Goal: Complete application form

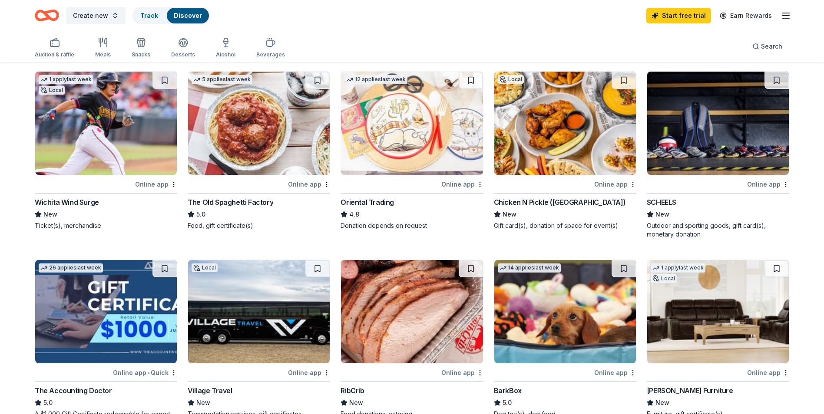
scroll to position [130, 0]
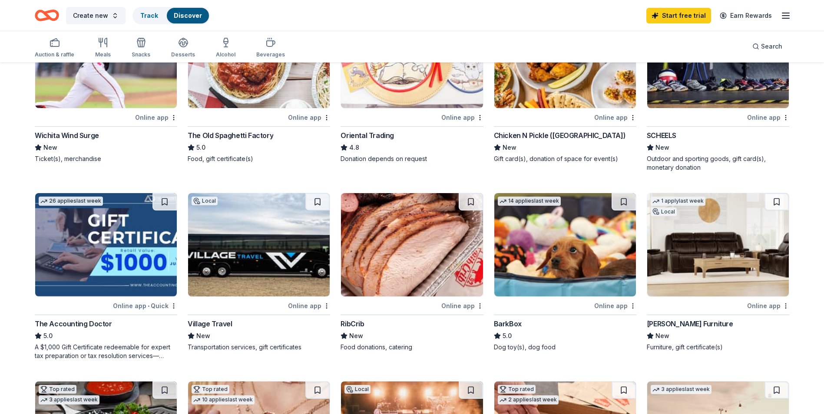
click at [232, 233] on img at bounding box center [259, 244] width 142 height 103
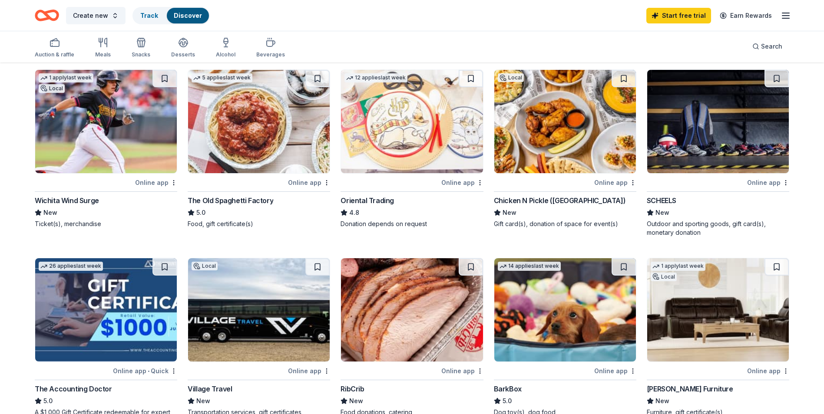
scroll to position [174, 0]
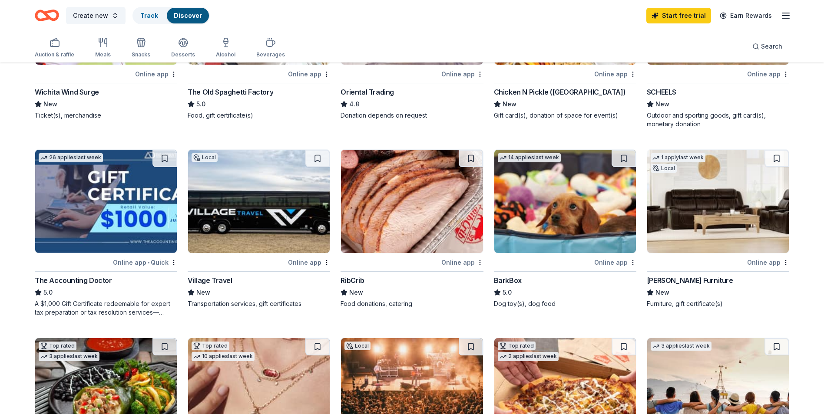
click at [256, 217] on img at bounding box center [259, 201] width 142 height 103
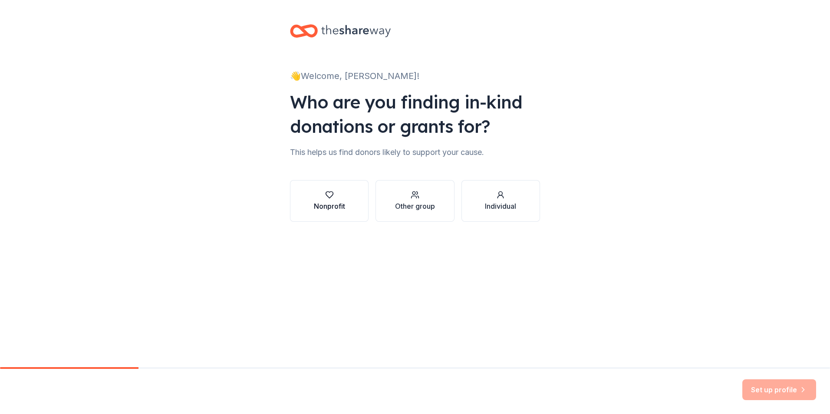
click at [328, 205] on div "Nonprofit" at bounding box center [329, 206] width 31 height 10
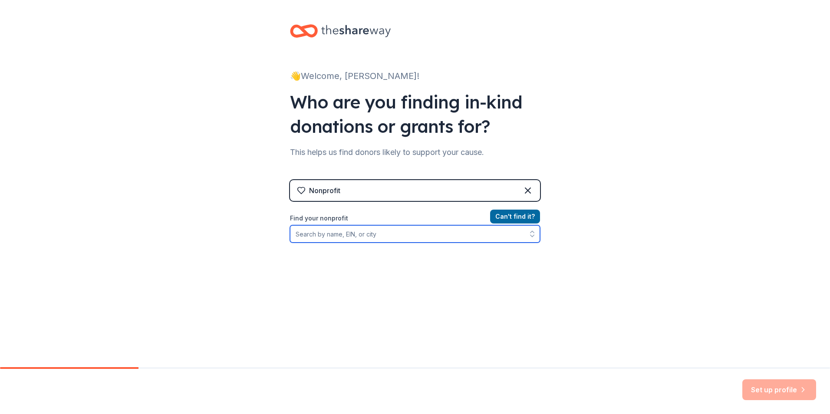
click at [343, 237] on input "Find your nonprofit" at bounding box center [415, 233] width 250 height 17
type input "Sa"
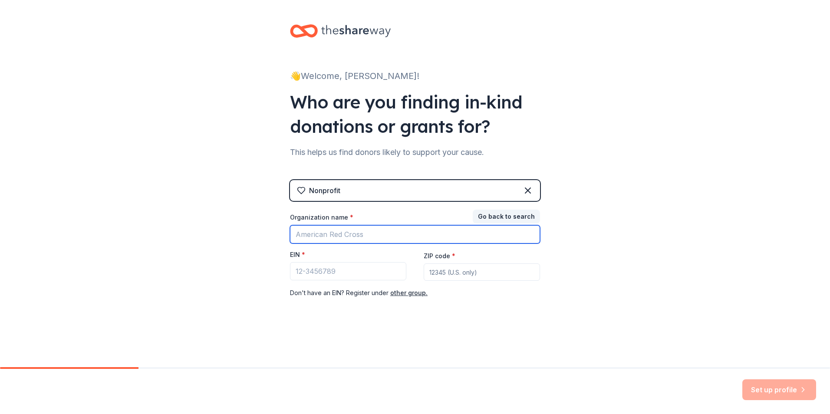
click at [392, 233] on input "Organization name *" at bounding box center [415, 234] width 250 height 18
type input "W"
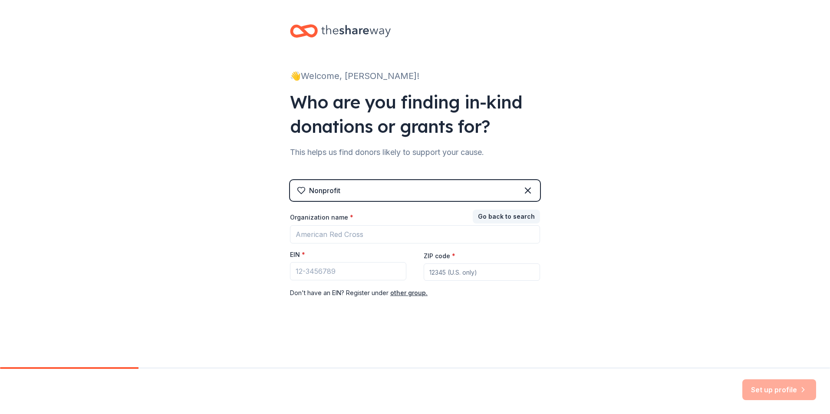
click at [353, 191] on div "Nonprofit" at bounding box center [415, 190] width 250 height 21
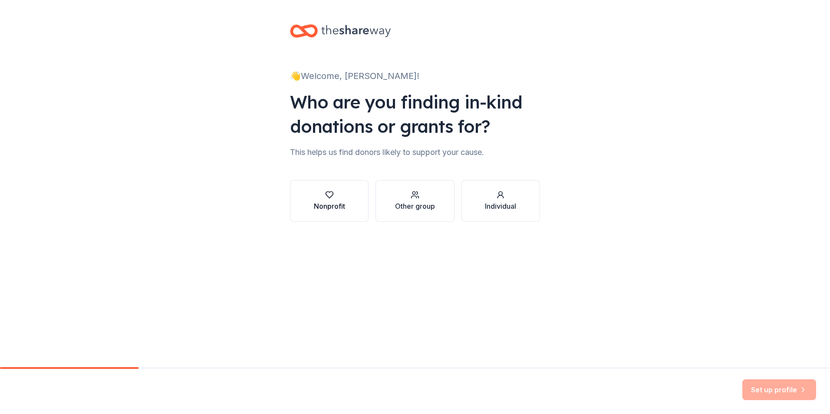
click at [348, 200] on button "Nonprofit" at bounding box center [329, 201] width 79 height 42
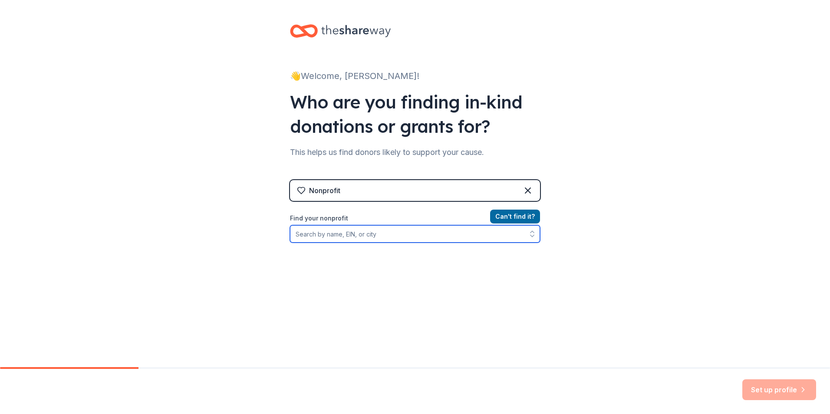
click at [357, 239] on input "Find your nonprofit" at bounding box center [415, 233] width 250 height 17
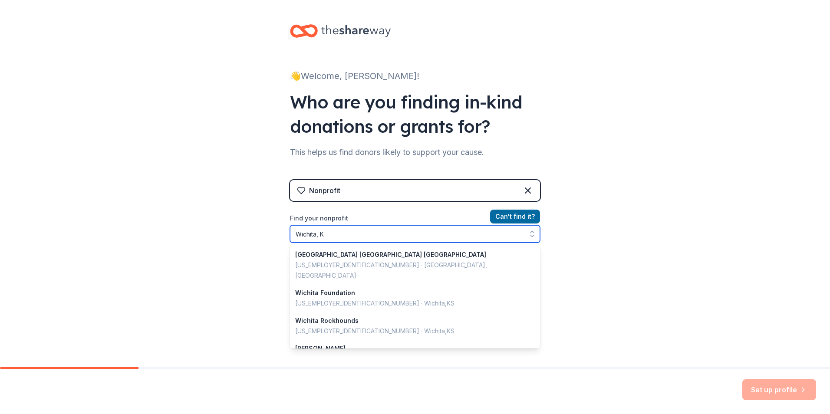
type input "Wichita, KS"
